Goal: Task Accomplishment & Management: Use online tool/utility

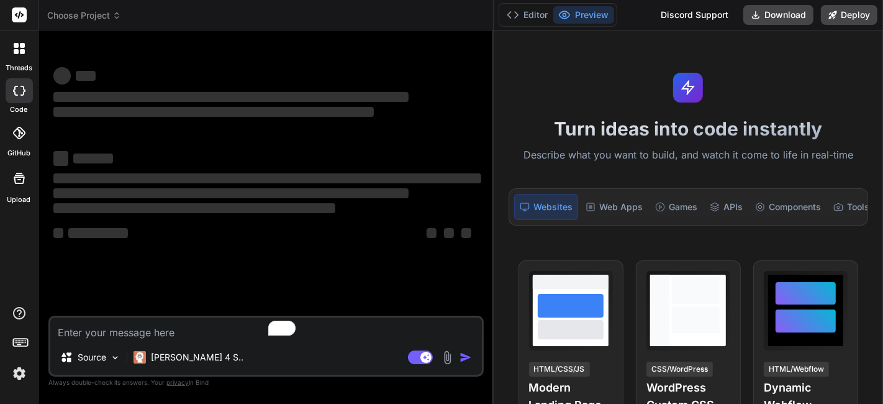
drag, startPoint x: 316, startPoint y: 185, endPoint x: 476, endPoint y: 210, distance: 162.2
click at [476, 210] on div "Bind AI Web Search Created with Pixso. Code Generator ‌ ‌ ‌ ‌ ‌ ‌ ‌ ‌ ‌ ‌ ‌ ‌ ‌…" at bounding box center [266, 216] width 455 height 373
click at [217, 343] on div "Source Claude 4 S.. Agent Mode. When this toggle is activated, AI automatically…" at bounding box center [265, 346] width 435 height 61
click at [200, 336] on textarea "To enrich screen reader interactions, please activate Accessibility in Grammarl…" at bounding box center [266, 328] width 432 height 22
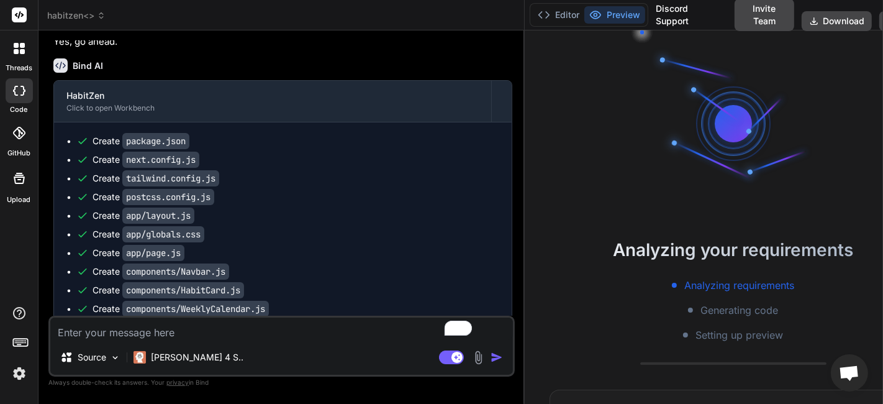
scroll to position [921, 0]
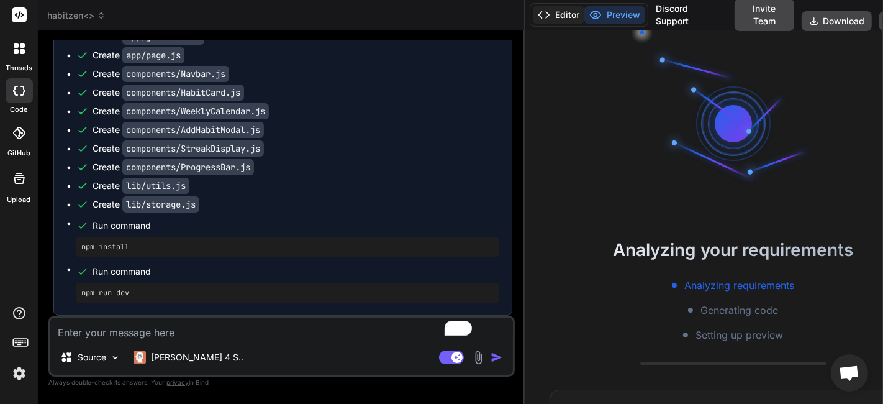
click at [533, 11] on button "Editor" at bounding box center [559, 14] width 52 height 17
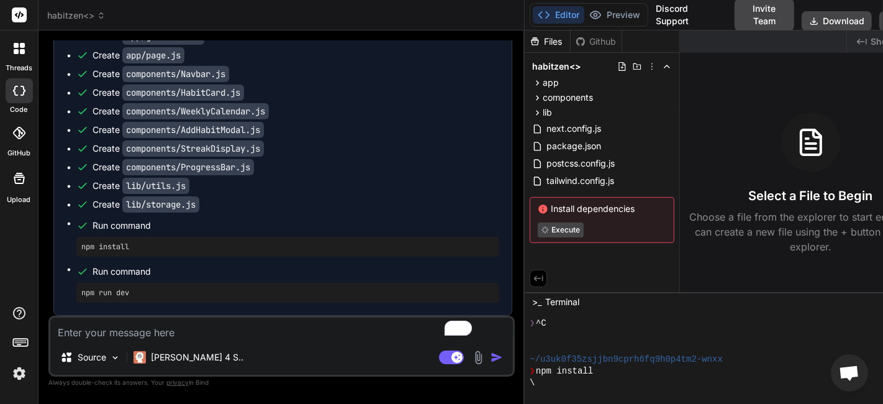
click at [78, 11] on span "habitzen<>" at bounding box center [76, 15] width 58 height 12
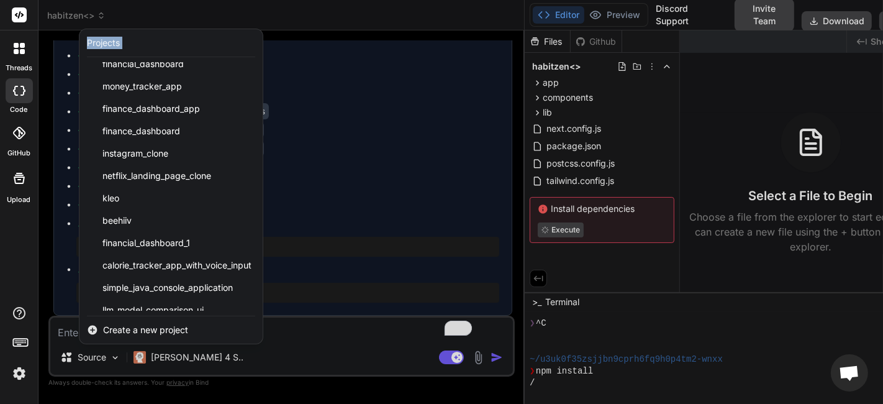
drag, startPoint x: 133, startPoint y: 70, endPoint x: 68, endPoint y: 311, distance: 250.1
click at [68, 30] on header "habitzen<> Created with Pixso. Projects cloud_storage_platform financial_dashbo…" at bounding box center [282, 15] width 486 height 30
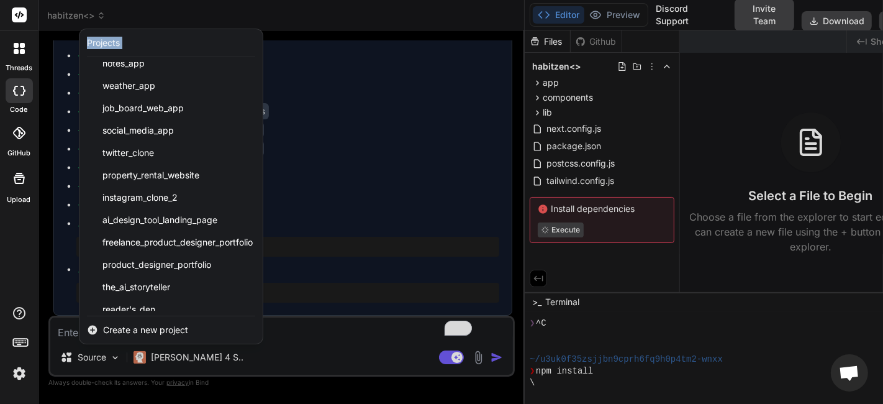
scroll to position [936, 0]
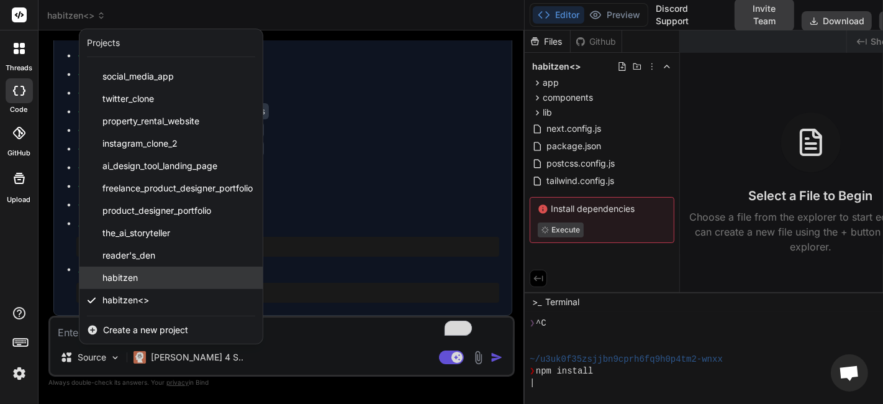
click at [128, 271] on span "habitzen" at bounding box center [119, 277] width 35 height 12
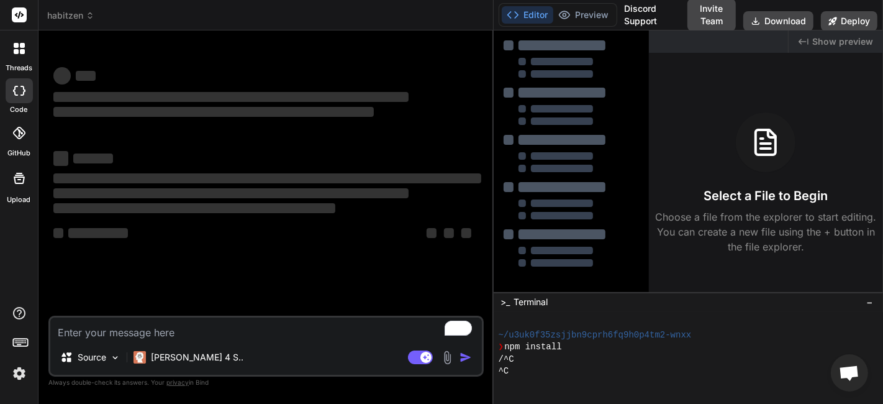
scroll to position [130, 0]
drag, startPoint x: 128, startPoint y: 270, endPoint x: 108, endPoint y: 272, distance: 20.0
click at [108, 272] on div "‌ ‌ ‌ ‌ ‌ ‌ ‌ ‌ ‌ ‌ ‌ ‌ ‌ ‌" at bounding box center [267, 177] width 433 height 275
type textarea "x"
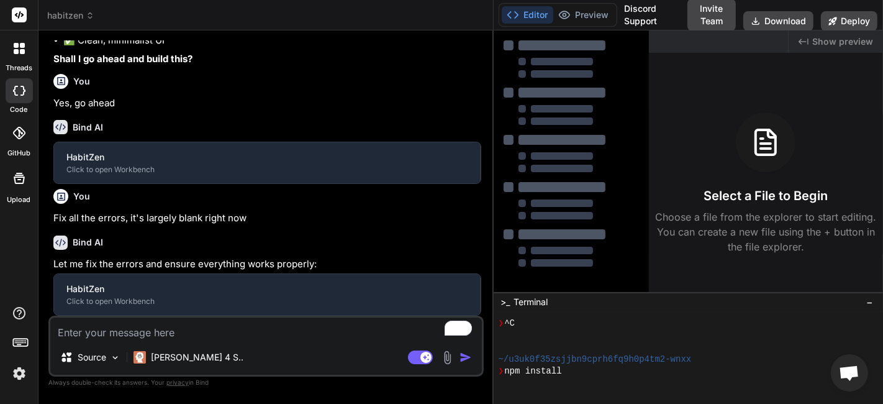
scroll to position [191, 0]
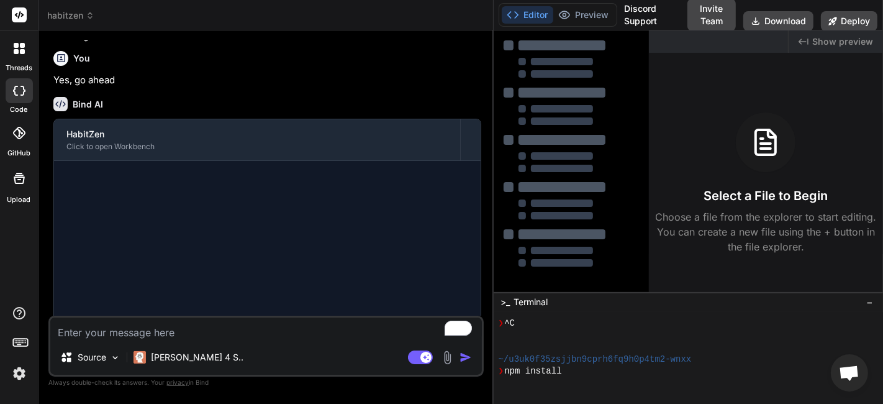
click at [76, 16] on span "habitzen" at bounding box center [70, 15] width 47 height 12
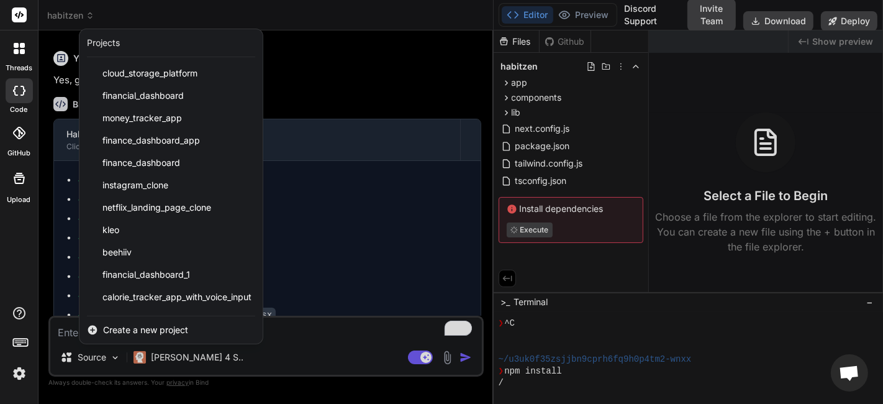
scroll to position [207, 0]
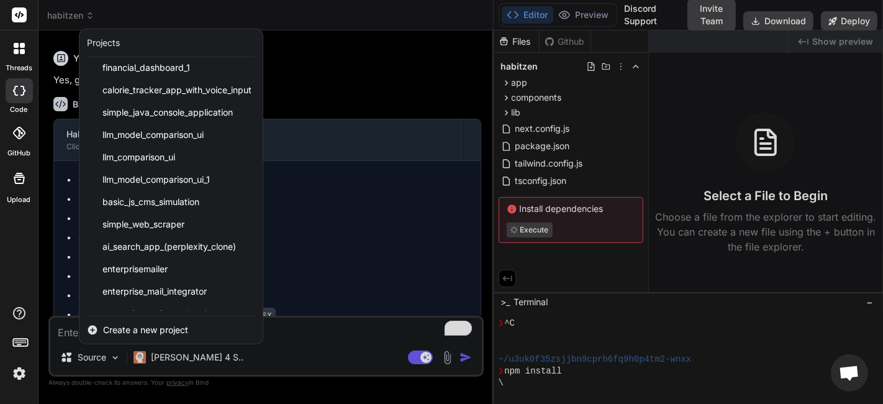
click at [140, 330] on span "Create a new project" at bounding box center [145, 330] width 85 height 12
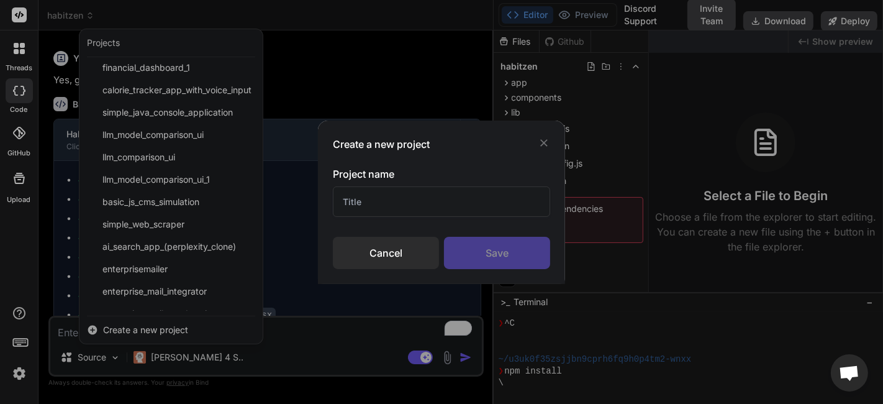
click at [325, 183] on div "Create a new project Project name Cancel Save" at bounding box center [441, 201] width 247 height 163
click at [350, 199] on input "text" at bounding box center [441, 201] width 217 height 30
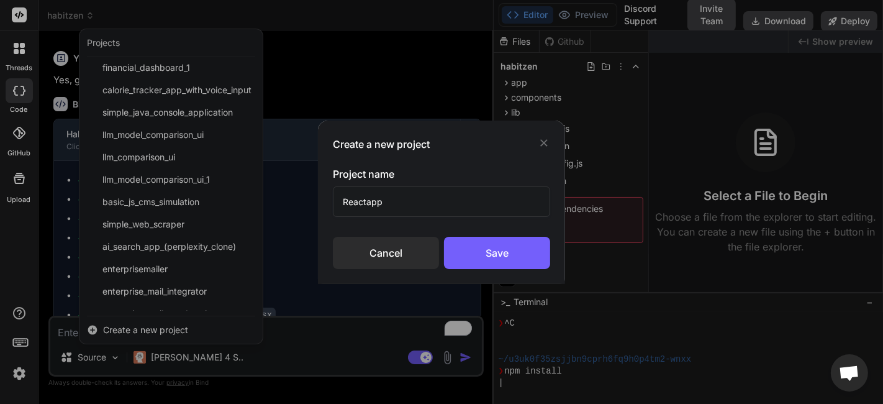
type input "Reactapp"
click at [489, 262] on div "Save" at bounding box center [497, 253] width 106 height 32
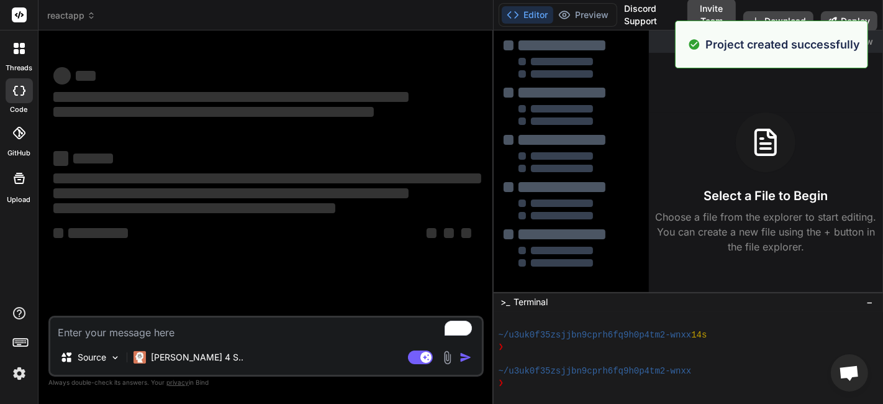
scroll to position [286, 0]
type textarea "x"
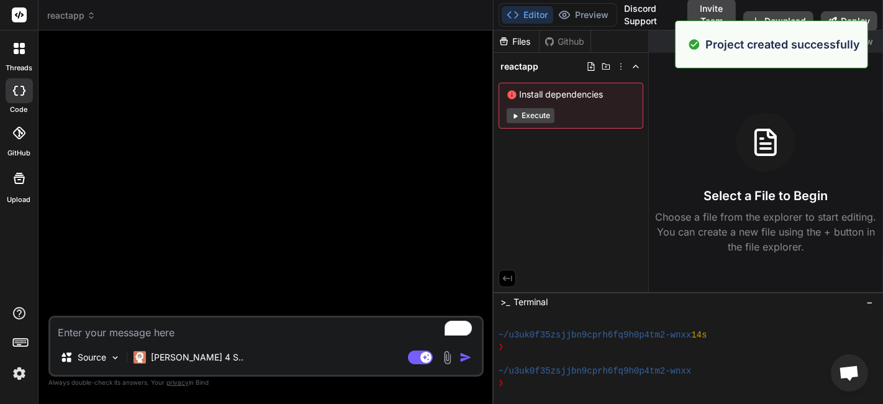
click at [635, 155] on div "Files Github reactapp Install dependencies Execute" at bounding box center [571, 160] width 155 height 261
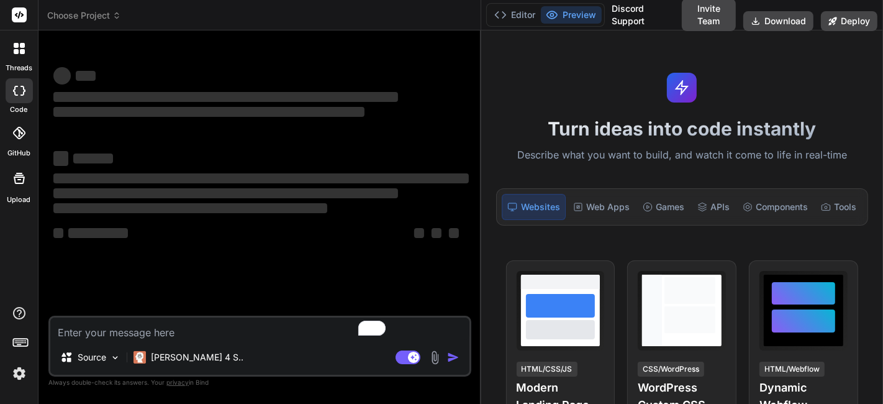
drag, startPoint x: 316, startPoint y: 148, endPoint x: 463, endPoint y: 173, distance: 149.4
click at [463, 173] on div "Bind AI Web Search Created with Pixso. Code Generator ‌ ‌ ‌ ‌ ‌ ‌ ‌ ‌ ‌ ‌ ‌ ‌ ‌…" at bounding box center [260, 216] width 443 height 373
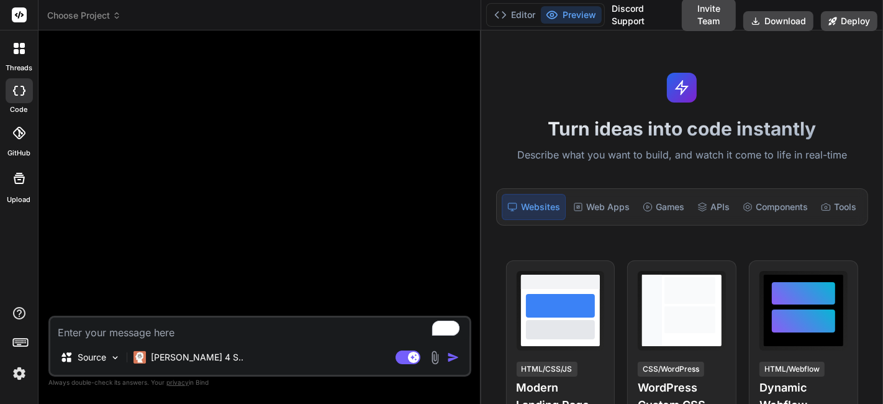
type textarea "x"
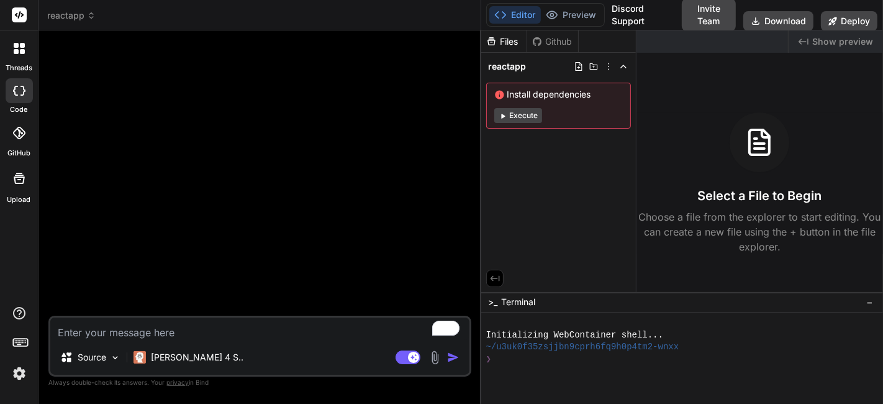
click at [112, 18] on div "reactapp" at bounding box center [259, 15] width 425 height 12
